Goal: Download file/media

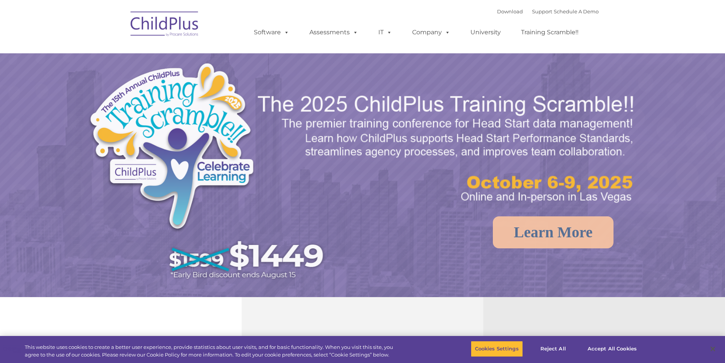
select select "MEDIUM"
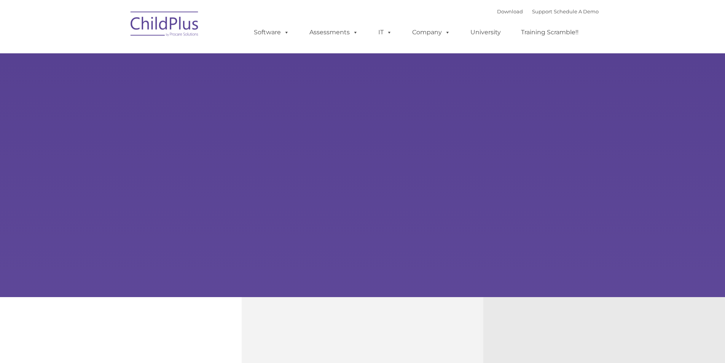
type input ""
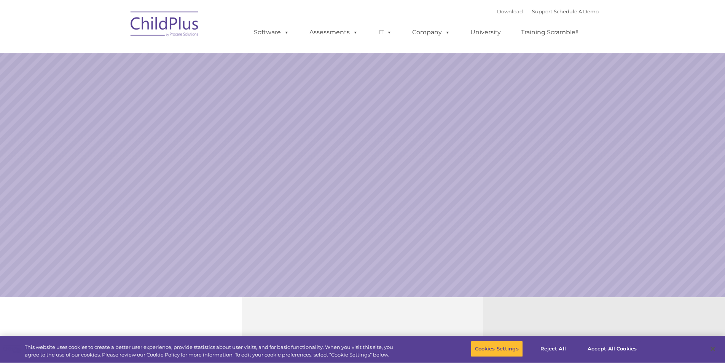
select select "MEDIUM"
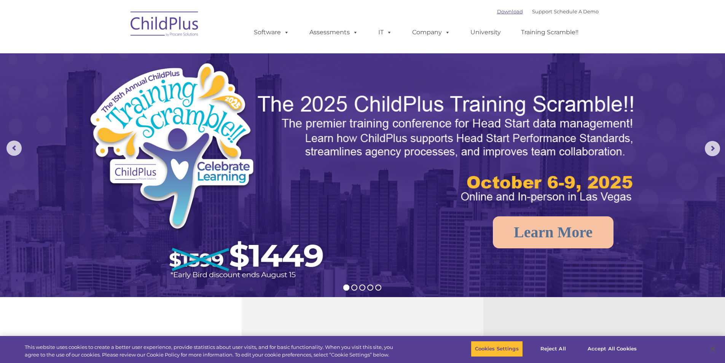
click at [497, 13] on link "Download" at bounding box center [510, 11] width 26 height 6
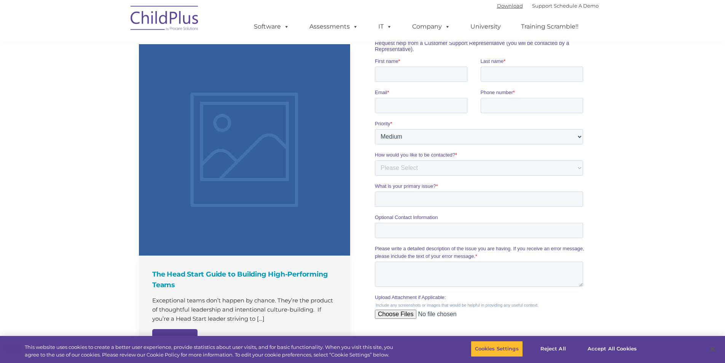
scroll to position [749, 0]
